Goal: Task Accomplishment & Management: Complete application form

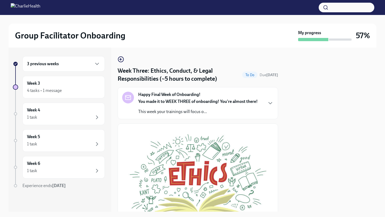
scroll to position [220, 0]
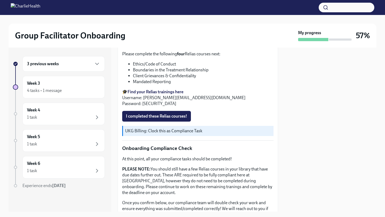
click at [150, 90] on strong "Find your Relias trainings here" at bounding box center [156, 91] width 56 height 5
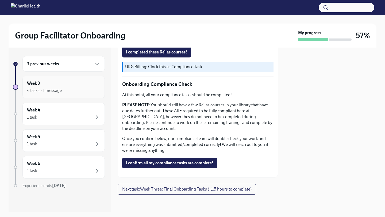
click at [85, 87] on div "Week 3 4 tasks • 1 message" at bounding box center [63, 87] width 73 height 13
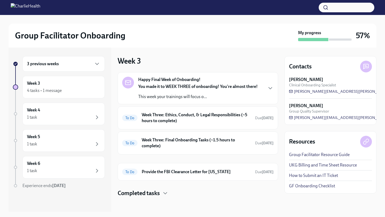
click at [338, 10] on button "button" at bounding box center [347, 8] width 56 height 10
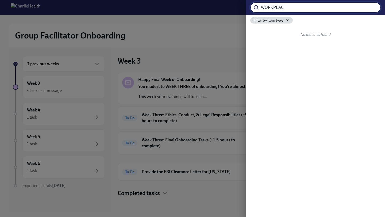
type input "WORKPLAC"
click at [170, 48] on div at bounding box center [192, 108] width 385 height 217
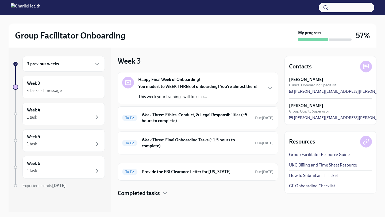
click at [136, 200] on div at bounding box center [198, 206] width 161 height 17
click at [139, 193] on h4 "Completed tasks" at bounding box center [139, 193] width 42 height 8
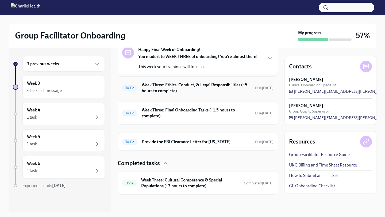
click at [158, 89] on h6 "Week Three: Ethics, Conduct, & Legal Responsibilities (~5 hours to complete)" at bounding box center [196, 88] width 109 height 12
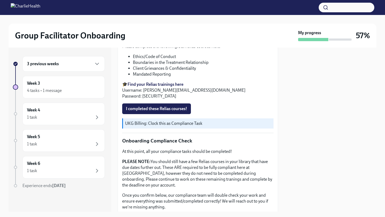
scroll to position [227, 0]
click at [152, 127] on p "UKG Billing: Clock this as Compliance Task" at bounding box center [198, 124] width 146 height 6
click at [152, 127] on div "UKG Billing: Clock this as Compliance Task" at bounding box center [197, 124] width 151 height 10
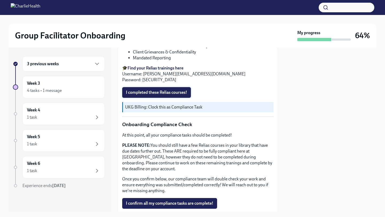
scroll to position [202, 0]
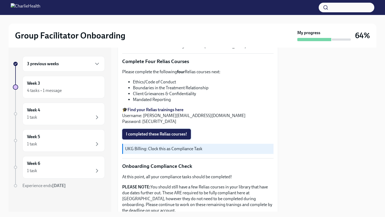
click at [152, 135] on span "I completed these Relias courses!" at bounding box center [156, 134] width 61 height 5
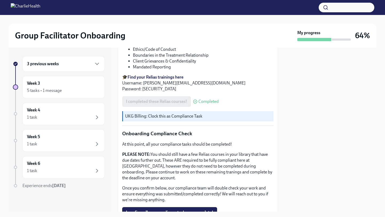
scroll to position [284, 0]
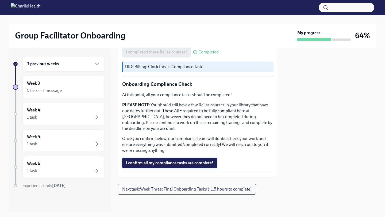
click at [146, 161] on span "I confirm all my compliance tasks are complete!" at bounding box center [170, 163] width 88 height 5
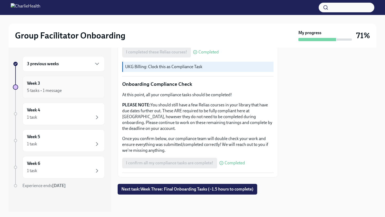
click at [89, 89] on div "5 tasks • 1 message" at bounding box center [63, 91] width 73 height 6
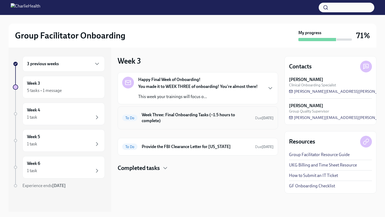
click at [162, 120] on h6 "Week Three: Final Onboarding Tasks (~1.5 hours to complete)" at bounding box center [196, 118] width 109 height 12
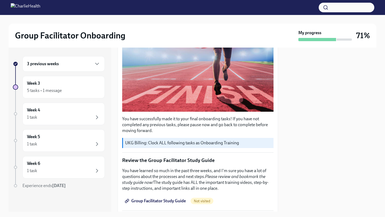
scroll to position [174, 0]
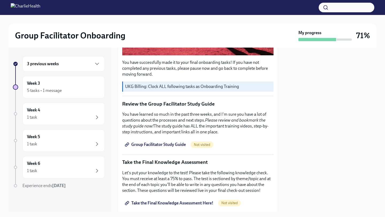
click at [169, 143] on span "Group Facilitator Study Guide" at bounding box center [156, 144] width 60 height 5
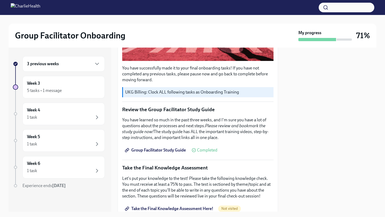
scroll to position [166, 0]
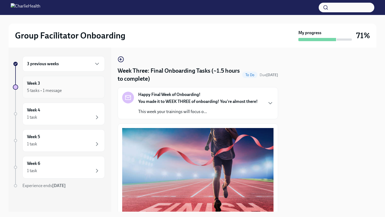
click at [79, 91] on div "5 tasks • 1 message" at bounding box center [63, 91] width 73 height 6
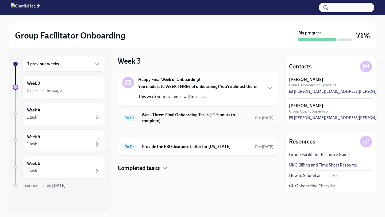
click at [158, 116] on h6 "Week Three: Final Onboarding Tasks (~1.5 hours to complete)" at bounding box center [196, 118] width 109 height 12
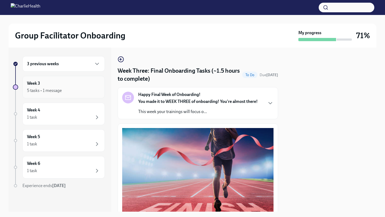
click at [81, 88] on div "5 tasks • 1 message" at bounding box center [63, 91] width 73 height 6
